Goal: Task Accomplishment & Management: Use online tool/utility

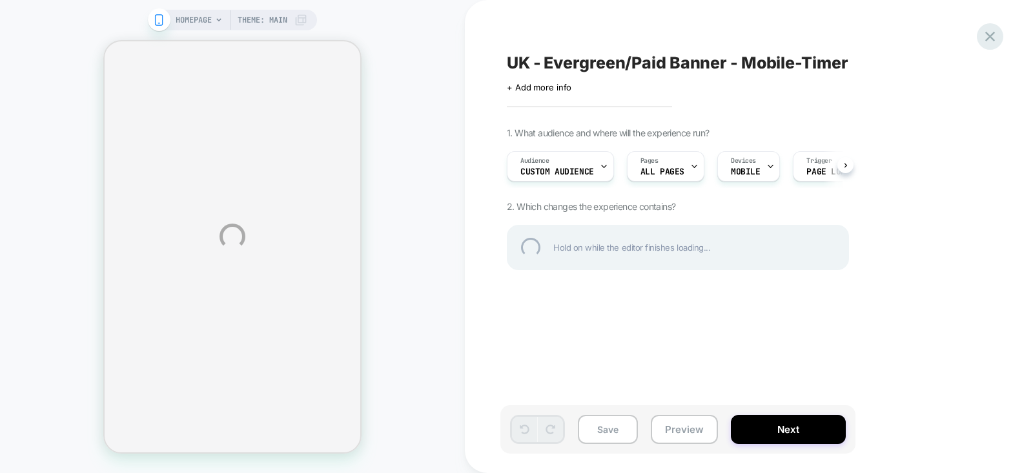
click at [987, 32] on div at bounding box center [990, 36] width 26 height 26
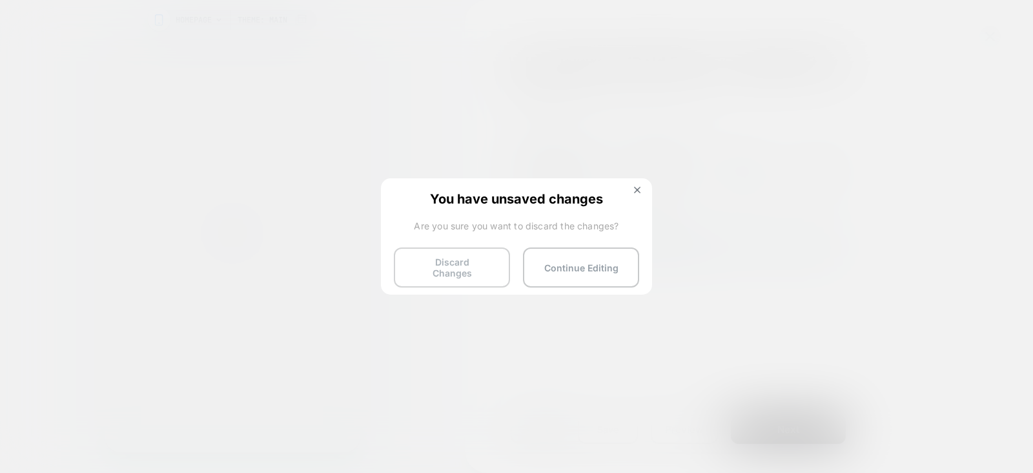
click at [455, 263] on button "Discard Changes" at bounding box center [452, 267] width 116 height 40
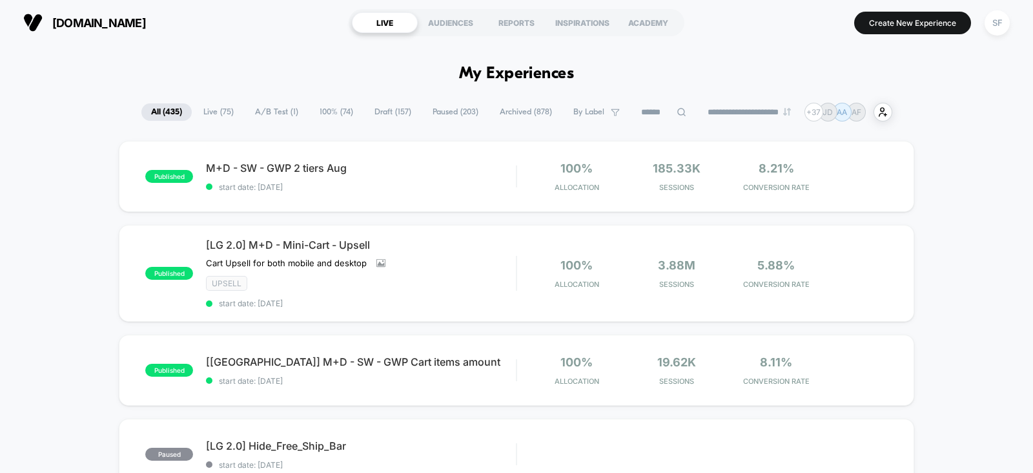
click at [441, 180] on div "M+D - SW - GWP 2 tiers Aug start date: [DATE]" at bounding box center [361, 176] width 310 height 30
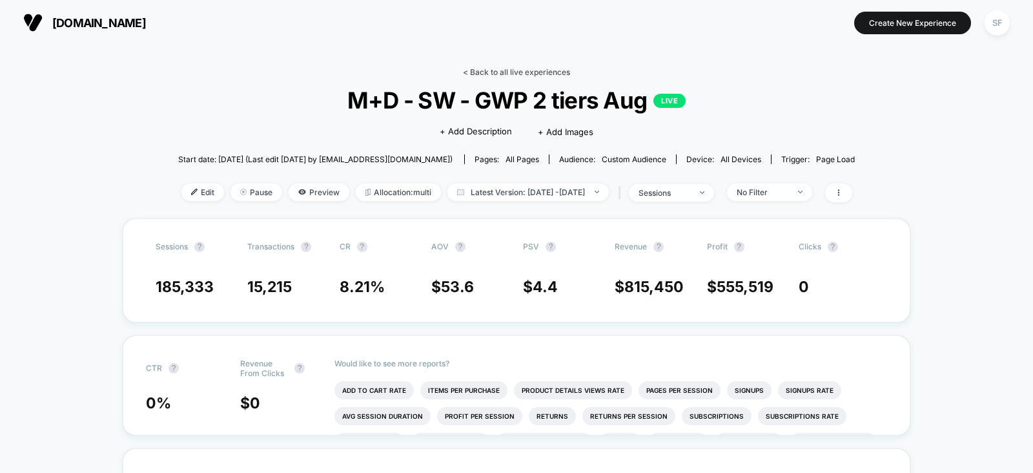
click at [538, 69] on link "< Back to all live experiences" at bounding box center [516, 72] width 107 height 10
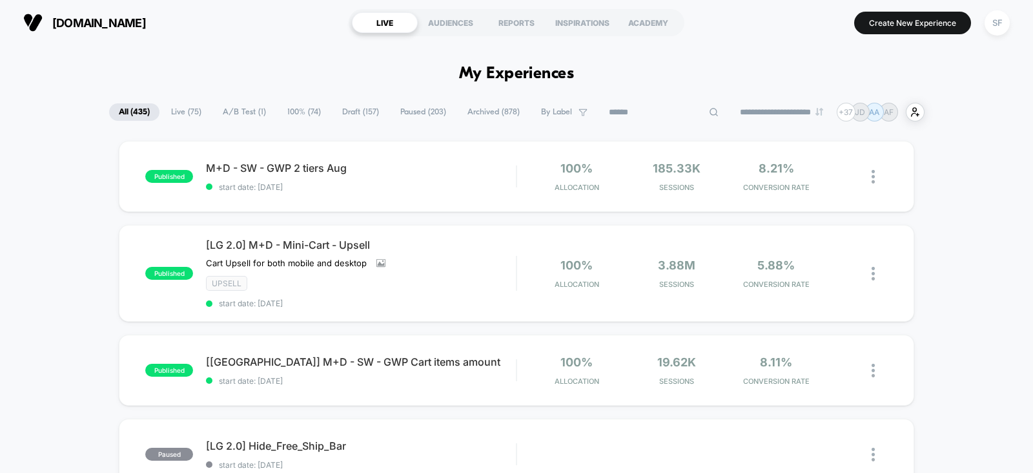
click at [653, 118] on input at bounding box center [663, 112] width 129 height 15
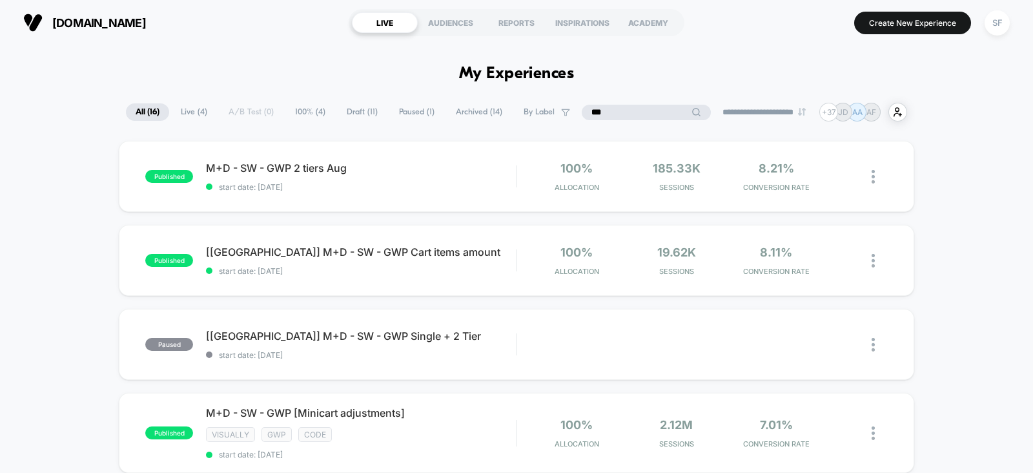
type input "***"
click at [369, 105] on span "Draft ( 11 )" at bounding box center [394, 111] width 50 height 17
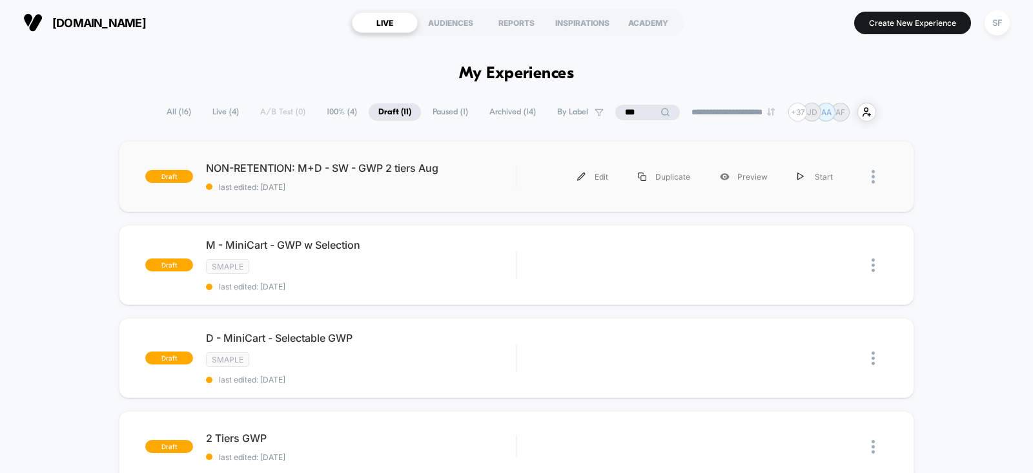
click at [384, 203] on div "draft NON-RETENTION: M+D - SW - GWP 2 tiers Aug last edited: [DATE] Edit Duplic…" at bounding box center [517, 176] width 796 height 71
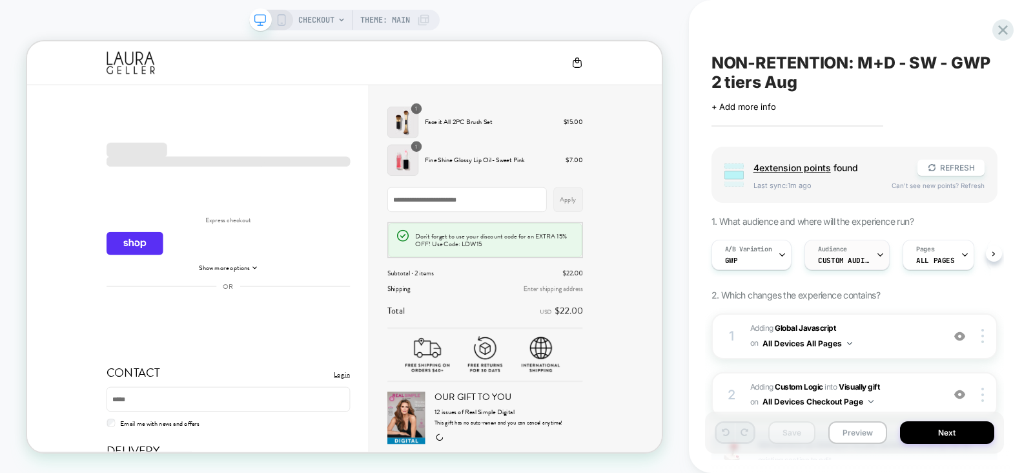
click at [840, 251] on span "Audience" at bounding box center [832, 249] width 29 height 9
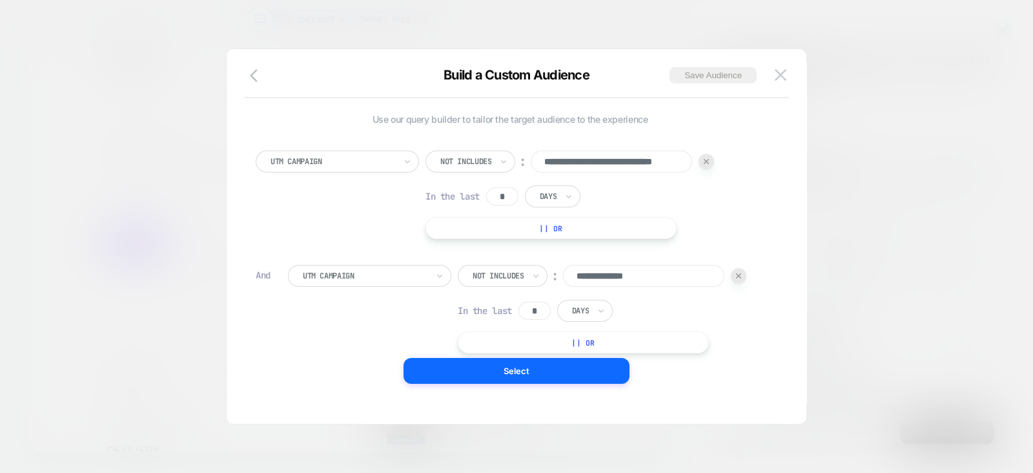
scroll to position [209, 0]
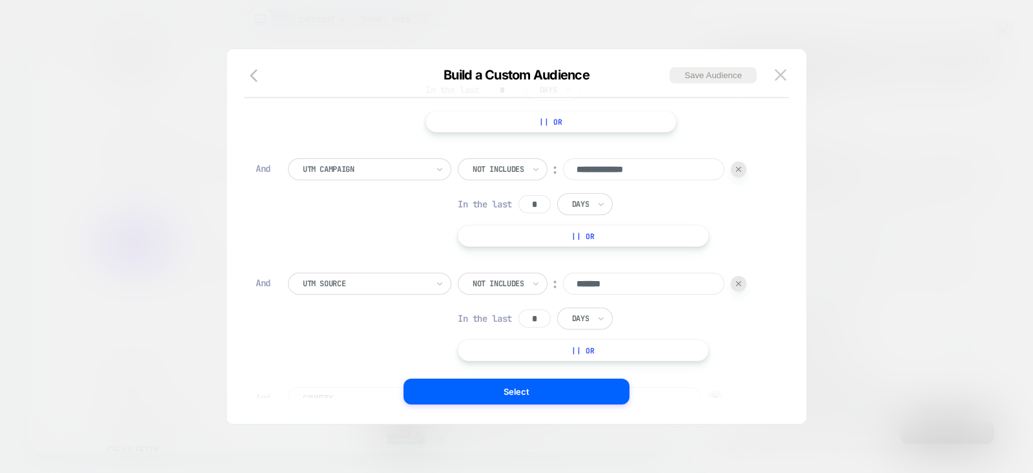
click at [371, 207] on div "**********" at bounding box center [526, 202] width 477 height 88
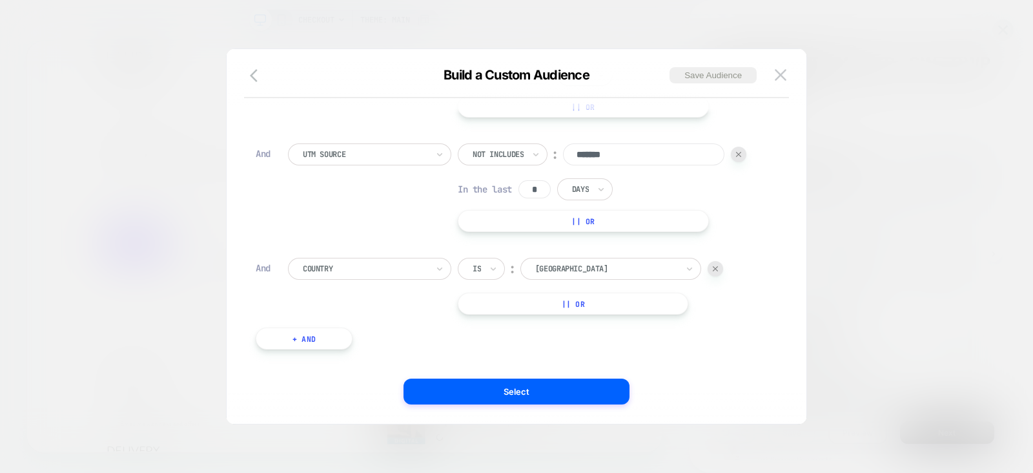
scroll to position [239, 0]
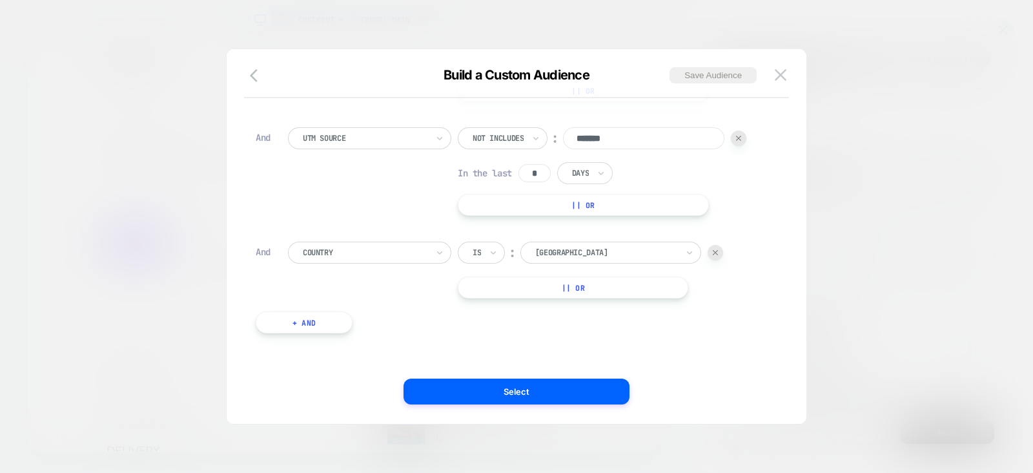
click at [353, 220] on div "**********" at bounding box center [510, 122] width 522 height 460
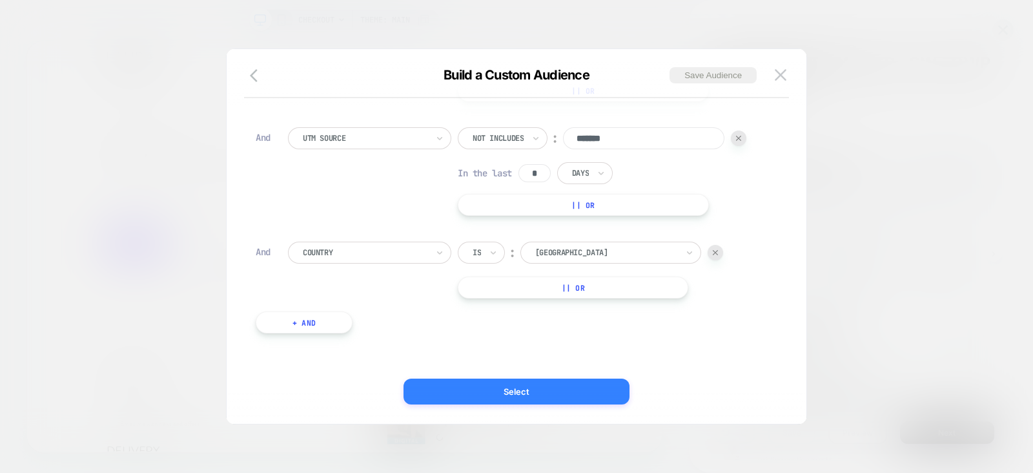
click at [477, 395] on button "Select" at bounding box center [517, 391] width 226 height 26
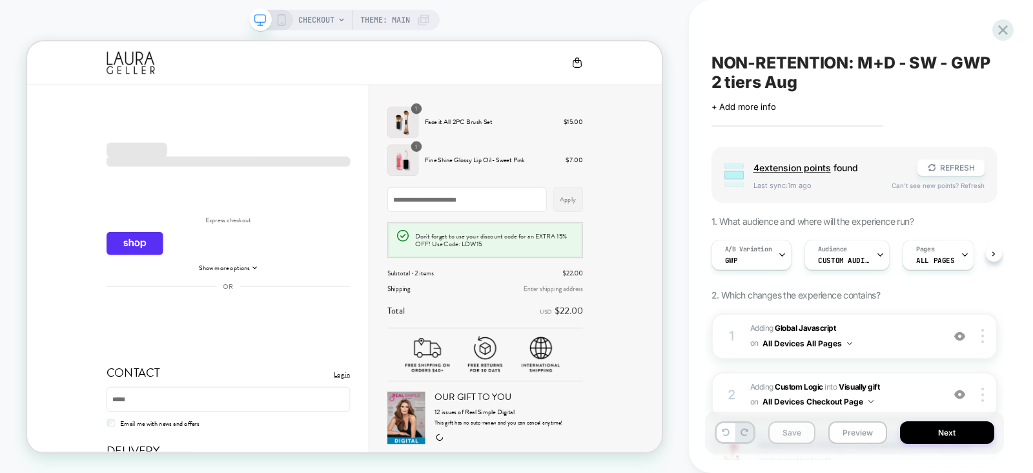
click at [791, 431] on button "Save" at bounding box center [791, 432] width 47 height 23
click at [878, 328] on span "Adding Global Javascript on All Devices All Pages" at bounding box center [843, 336] width 186 height 30
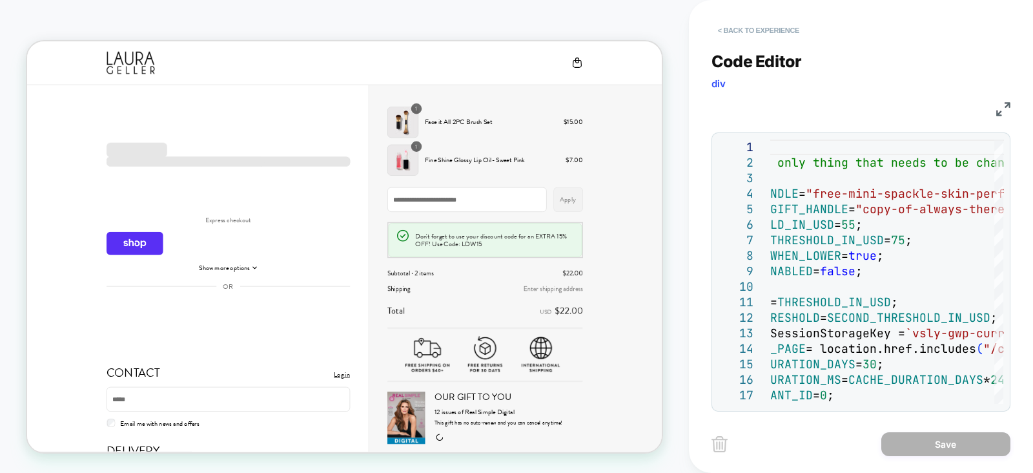
click at [764, 26] on button "< Back to experience" at bounding box center [759, 30] width 94 height 21
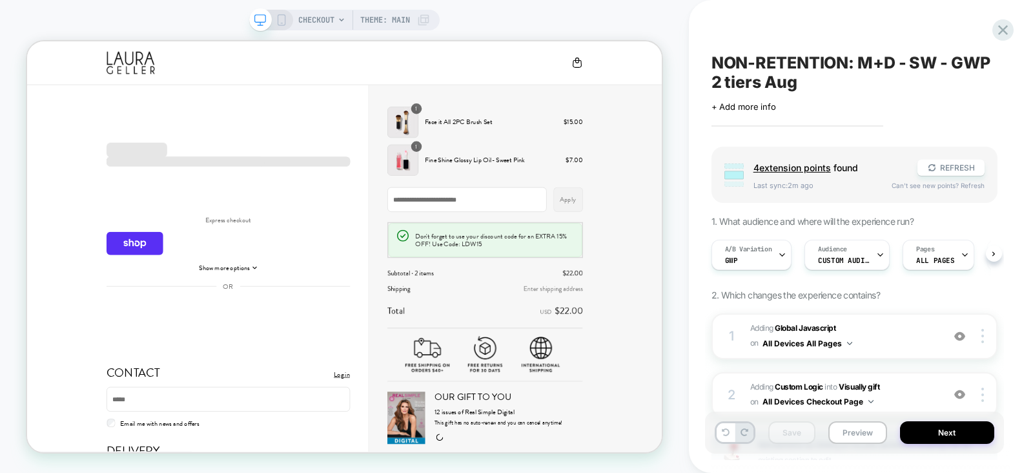
scroll to position [0, 0]
click at [762, 266] on div "A/B Variation Gwp" at bounding box center [748, 254] width 73 height 29
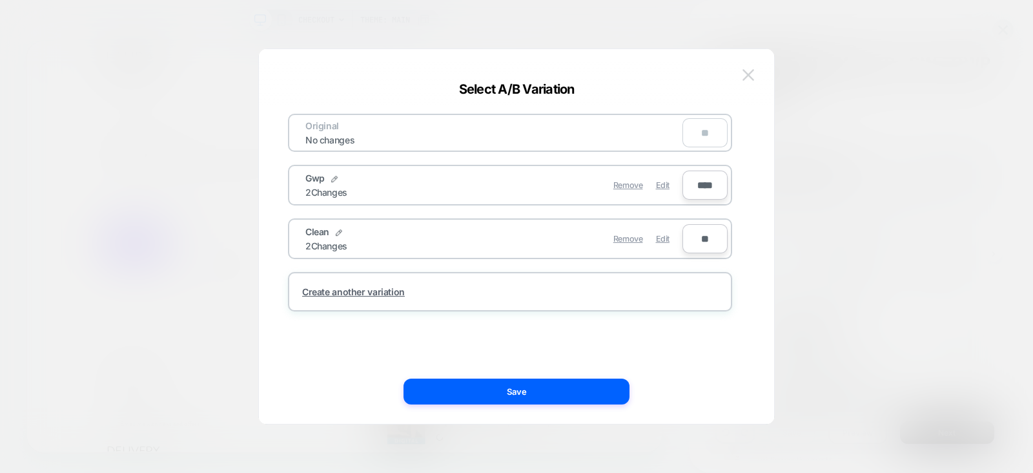
drag, startPoint x: 813, startPoint y: 137, endPoint x: 747, endPoint y: 74, distance: 91.3
click at [747, 74] on img at bounding box center [749, 74] width 12 height 11
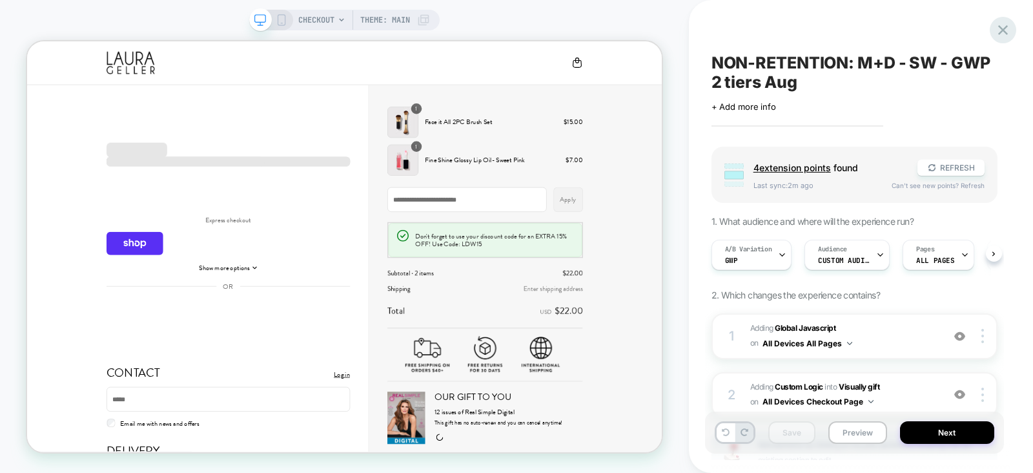
click at [1005, 31] on icon at bounding box center [1003, 30] width 10 height 10
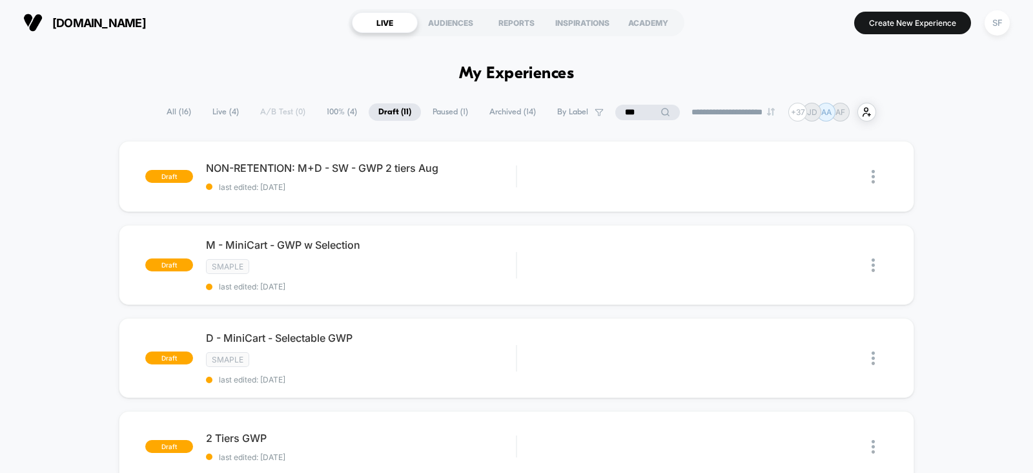
click at [181, 104] on span "All ( 16 )" at bounding box center [179, 111] width 44 height 17
